Goal: Information Seeking & Learning: Compare options

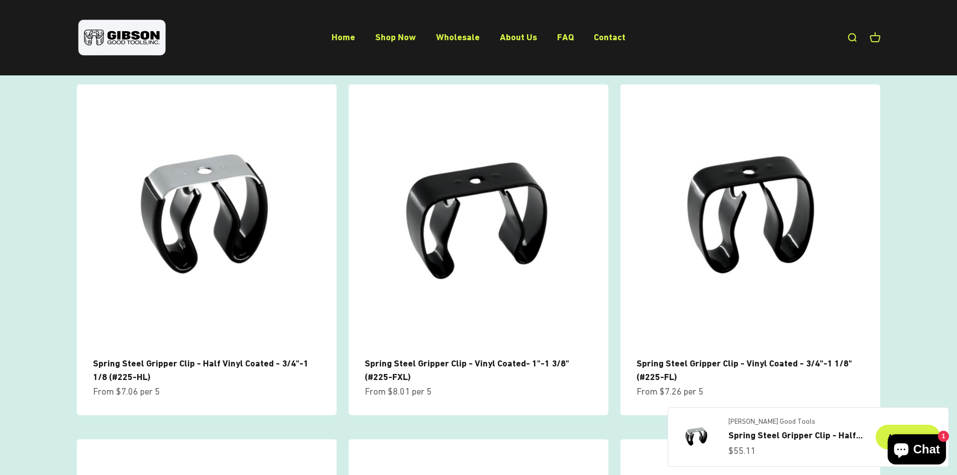
scroll to position [653, 0]
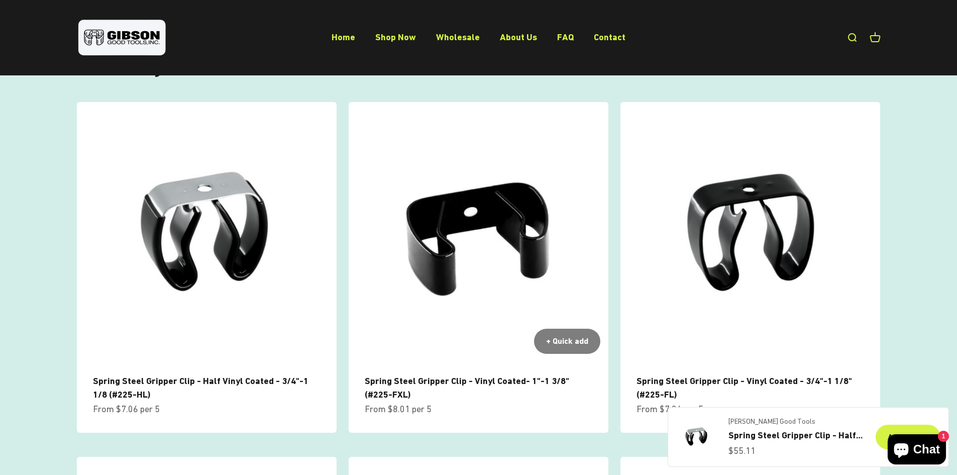
click at [503, 202] on img at bounding box center [479, 232] width 260 height 260
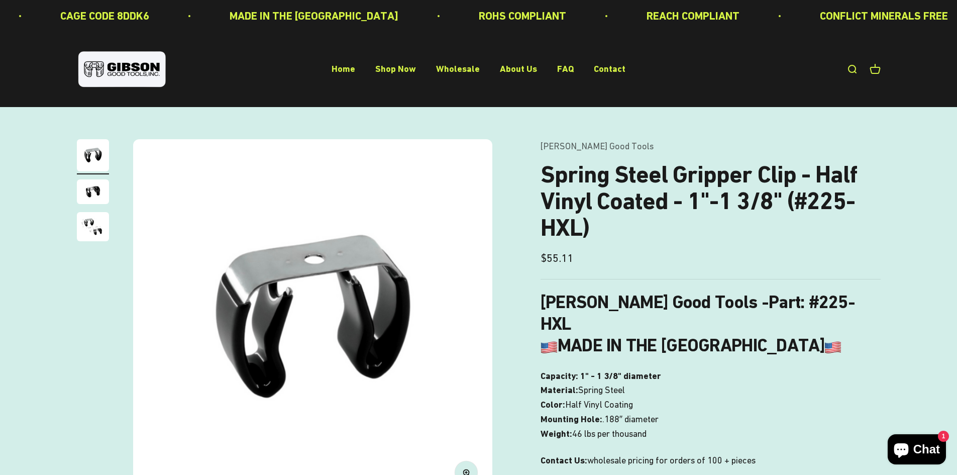
scroll to position [653, 0]
